Goal: Navigation & Orientation: Find specific page/section

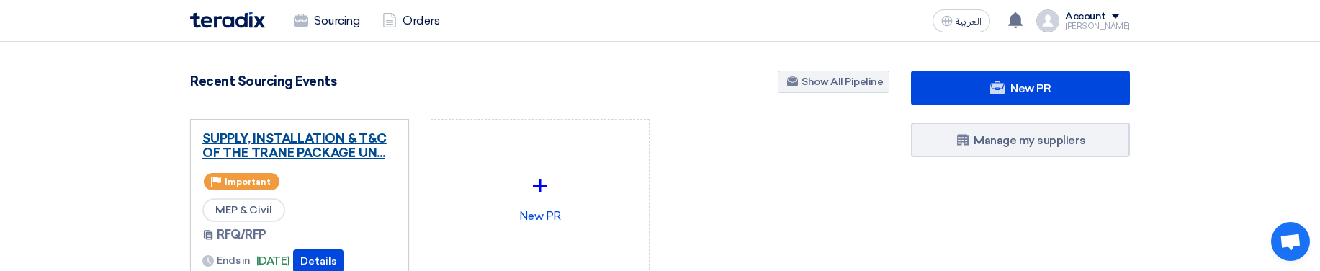
click at [344, 154] on link "SUPPLY, INSTALLATION & T&C OF THE TRANE PACKAGE UN..." at bounding box center [299, 145] width 194 height 29
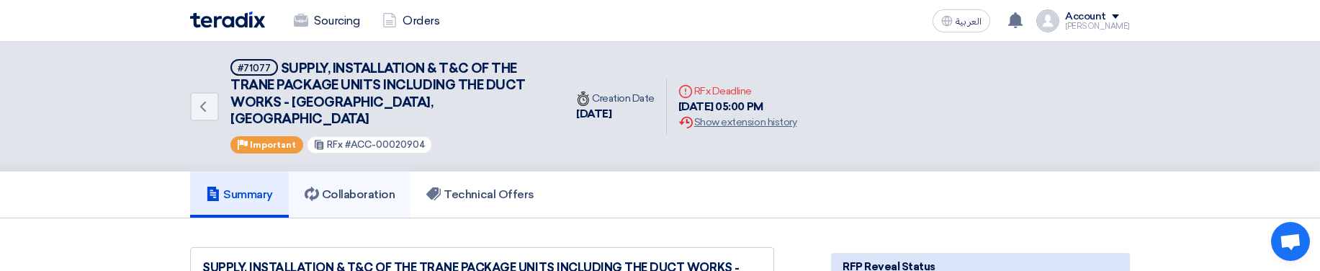
click at [364, 187] on h5 "Collaboration" at bounding box center [350, 194] width 91 height 14
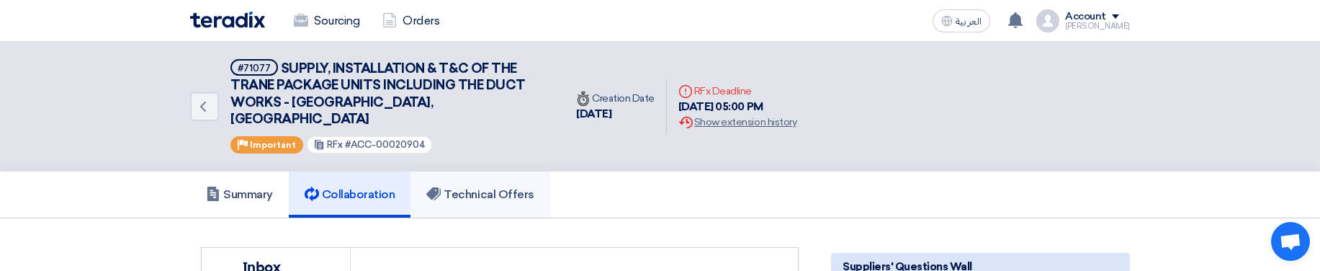
click at [503, 171] on link "Technical Offers" at bounding box center [479, 194] width 139 height 46
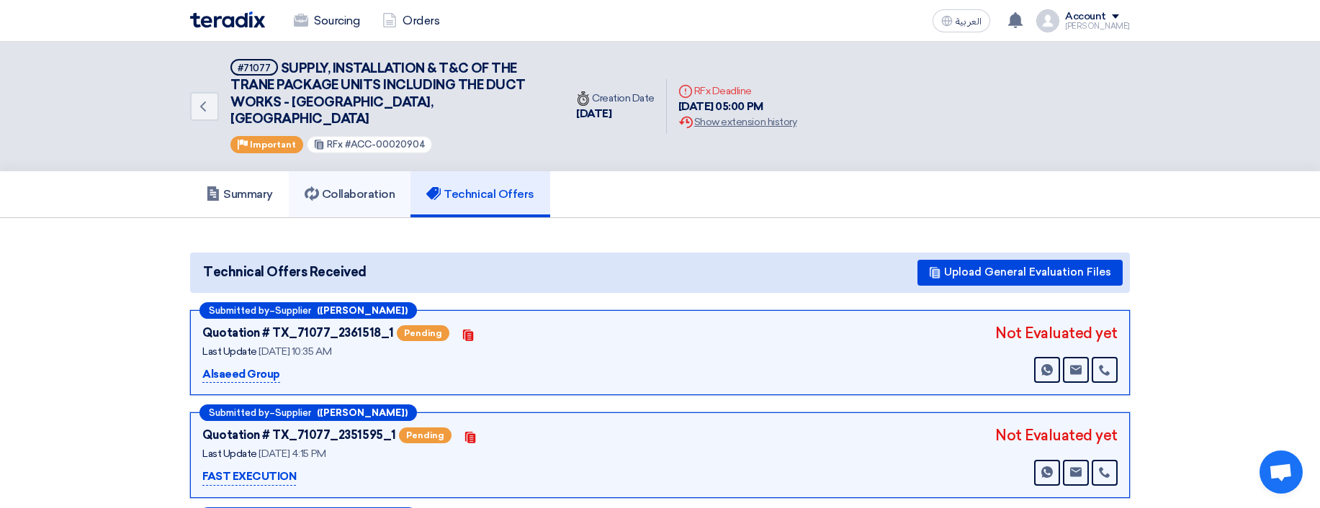
click at [351, 171] on link "Collaboration" at bounding box center [350, 194] width 122 height 46
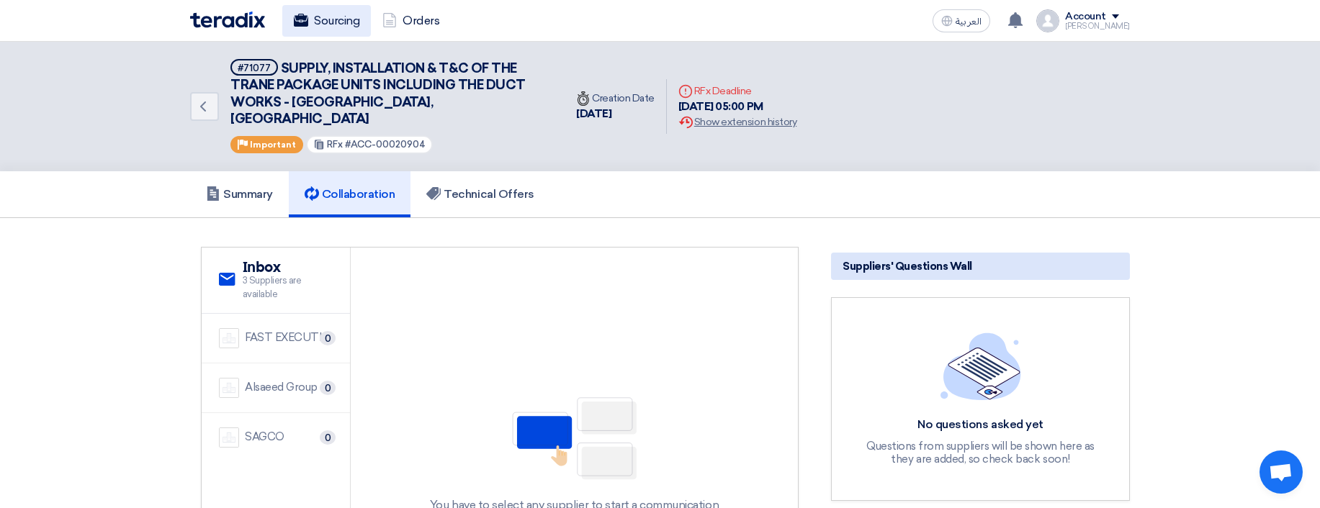
click at [333, 22] on link "Sourcing" at bounding box center [326, 21] width 89 height 32
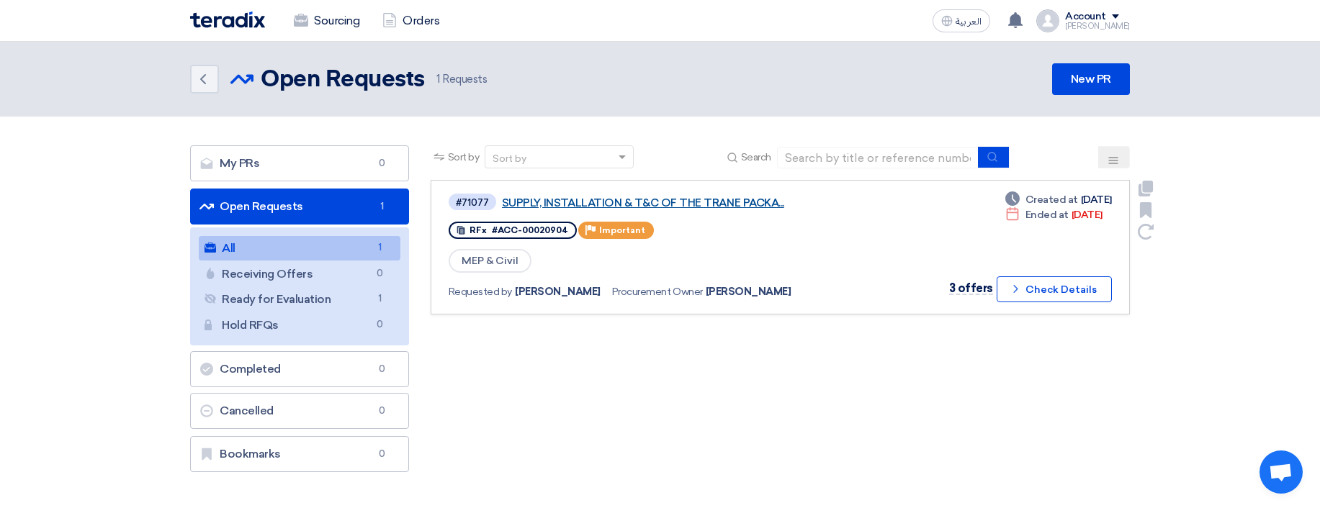
click at [688, 199] on link "SUPPLY, INSTALLATION & T&C OF THE TRANE PACKA..." at bounding box center [682, 203] width 360 height 13
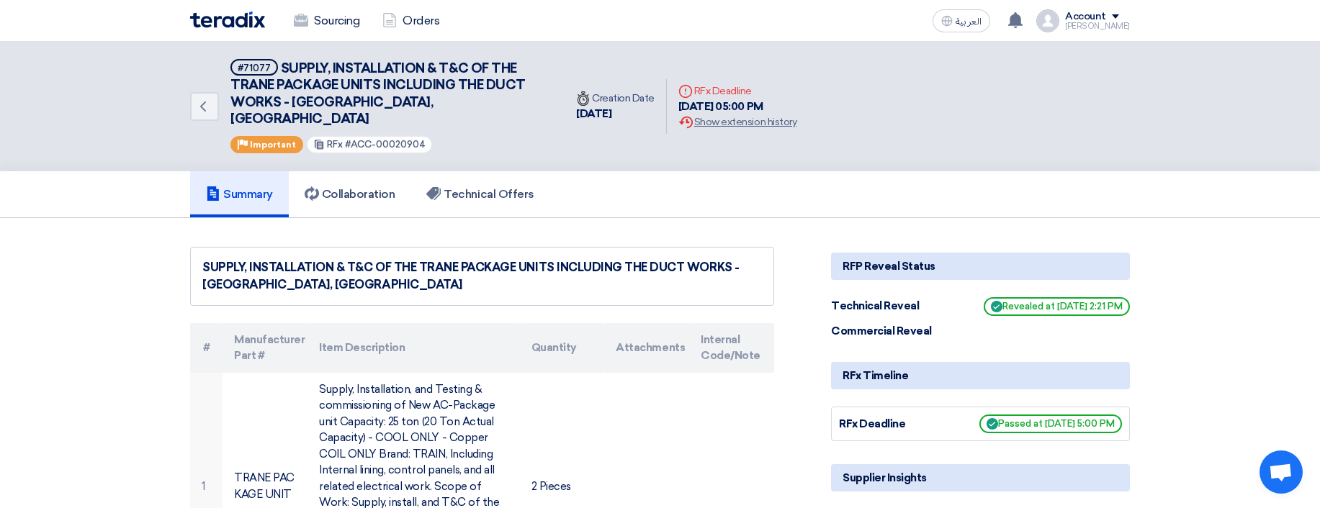
click at [333, 187] on h5 "Collaboration" at bounding box center [350, 194] width 91 height 14
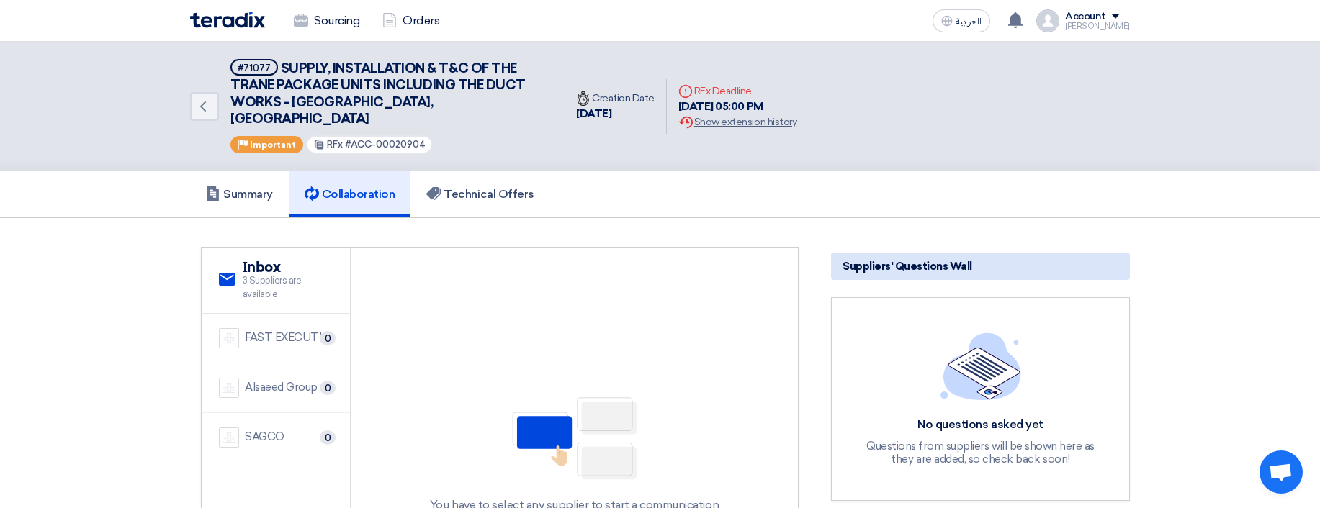
click at [364, 187] on h5 "Collaboration" at bounding box center [350, 194] width 91 height 14
click at [466, 171] on link "Technical Offers" at bounding box center [479, 194] width 139 height 46
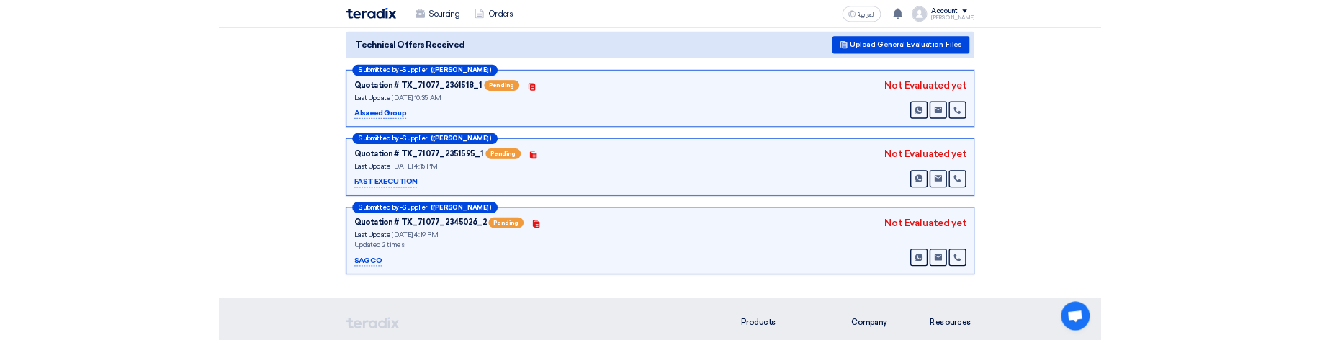
scroll to position [251, 0]
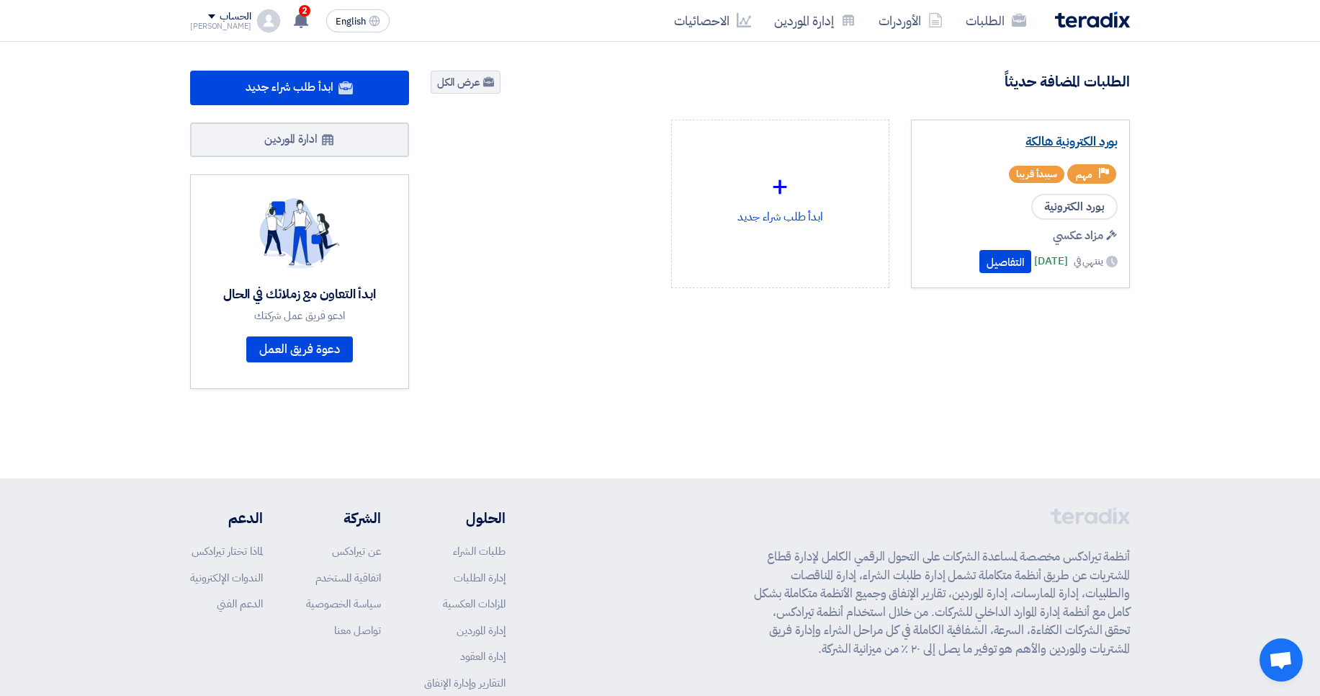
click at [1107, 141] on link "بورد الكترونية هالكة" at bounding box center [1020, 142] width 194 height 14
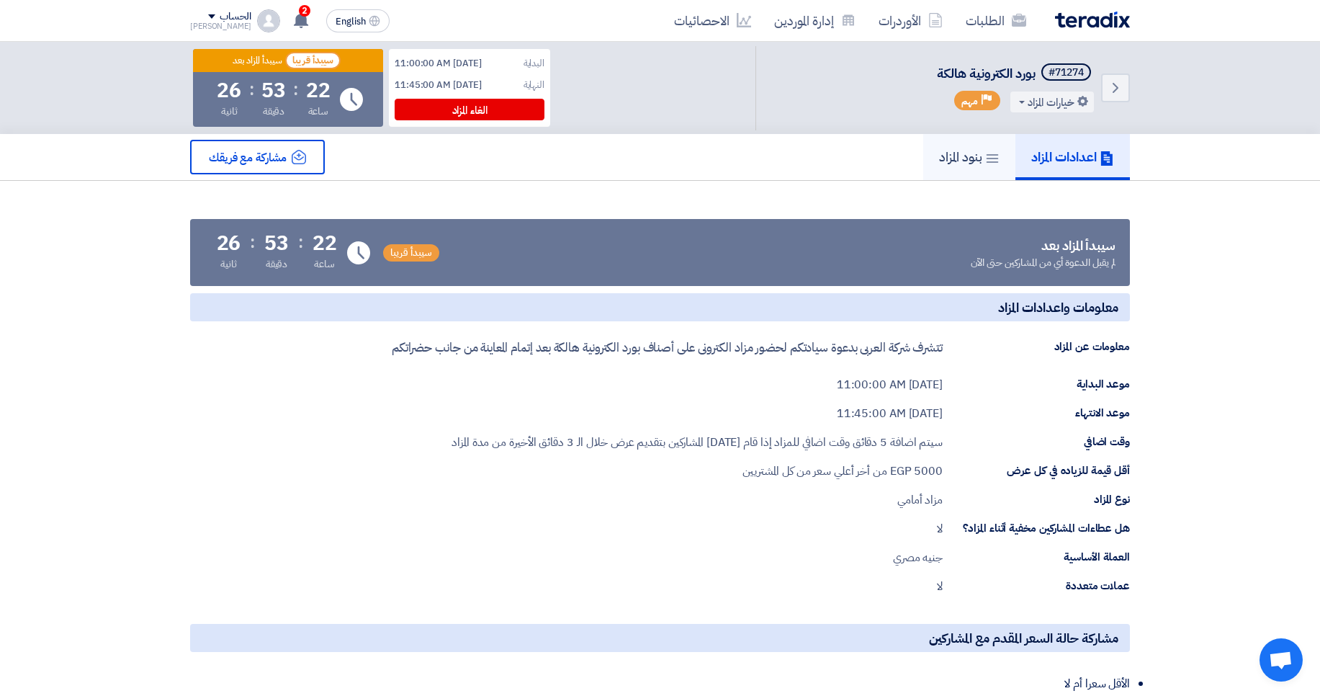
click at [947, 165] on h5 "بنود المزاد" at bounding box center [969, 156] width 60 height 17
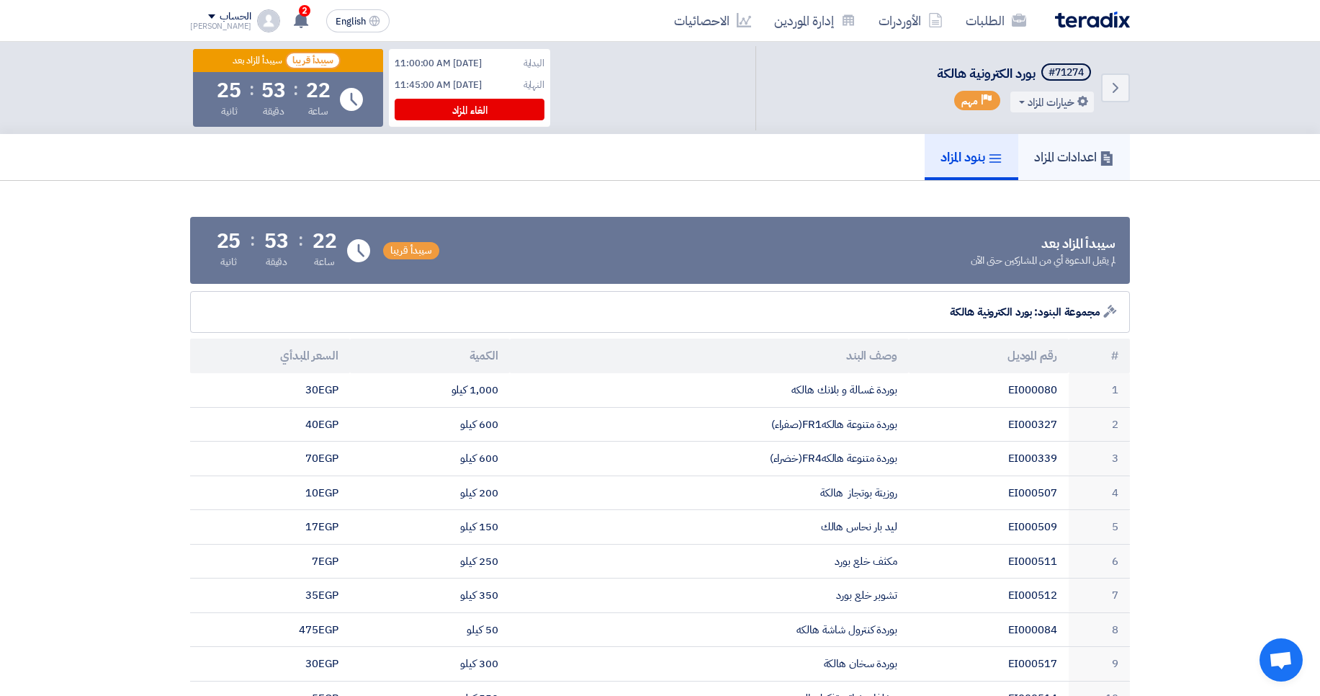
click at [1067, 165] on h5 "اعدادات المزاد" at bounding box center [1074, 156] width 80 height 17
